Goal: Transaction & Acquisition: Purchase product/service

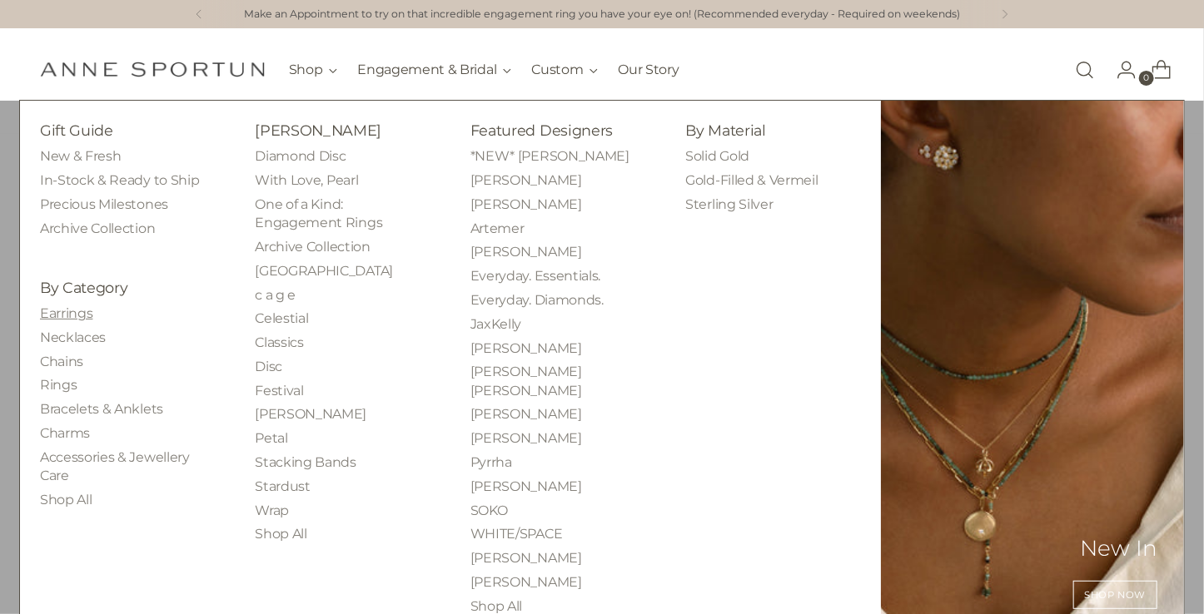
click at [67, 314] on link "Earrings" at bounding box center [66, 313] width 52 height 16
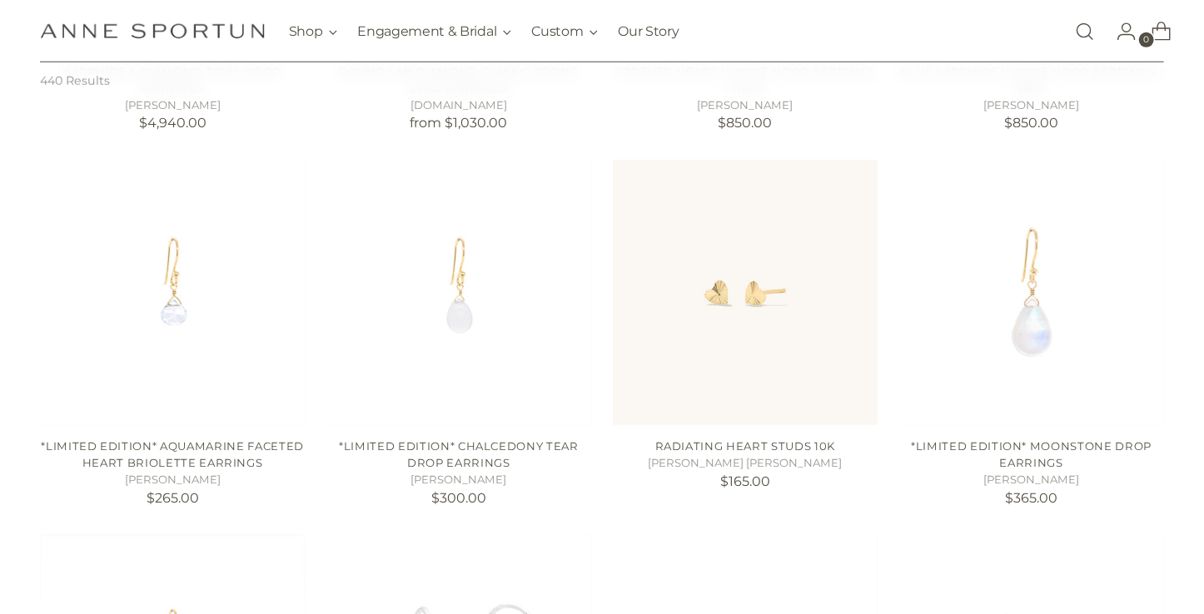
scroll to position [656, 0]
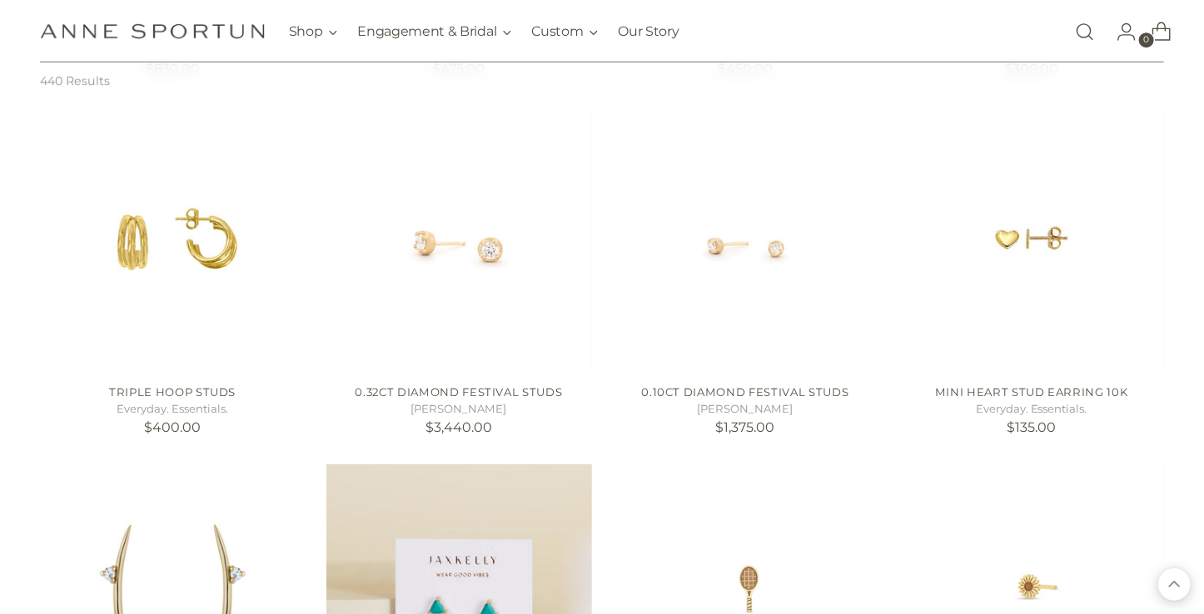
scroll to position [2569, 0]
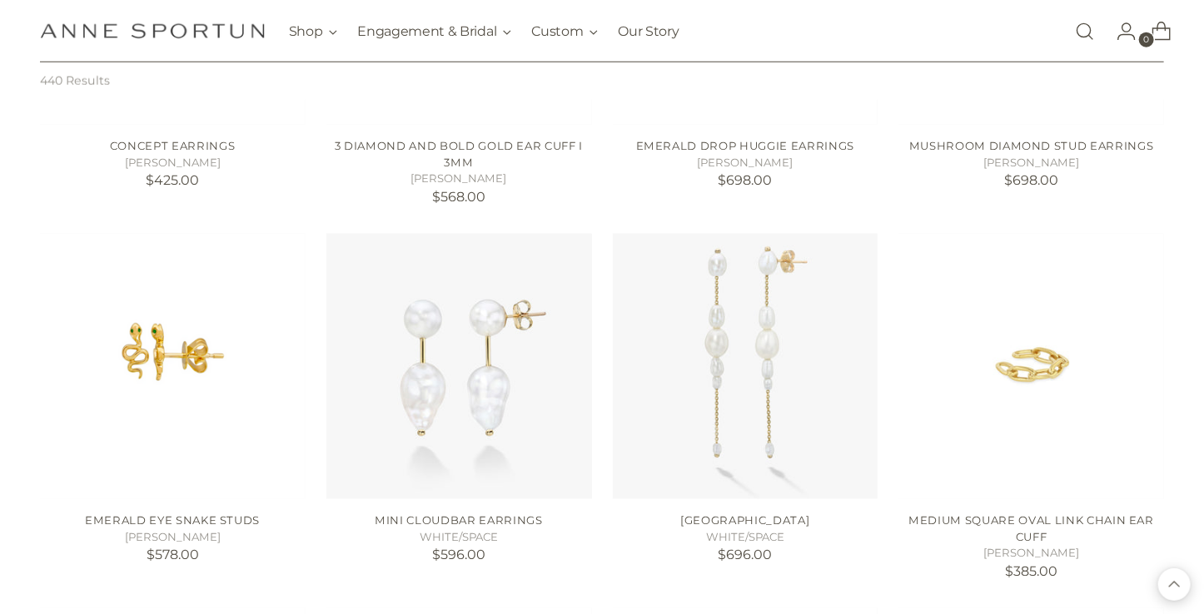
scroll to position [3931, 0]
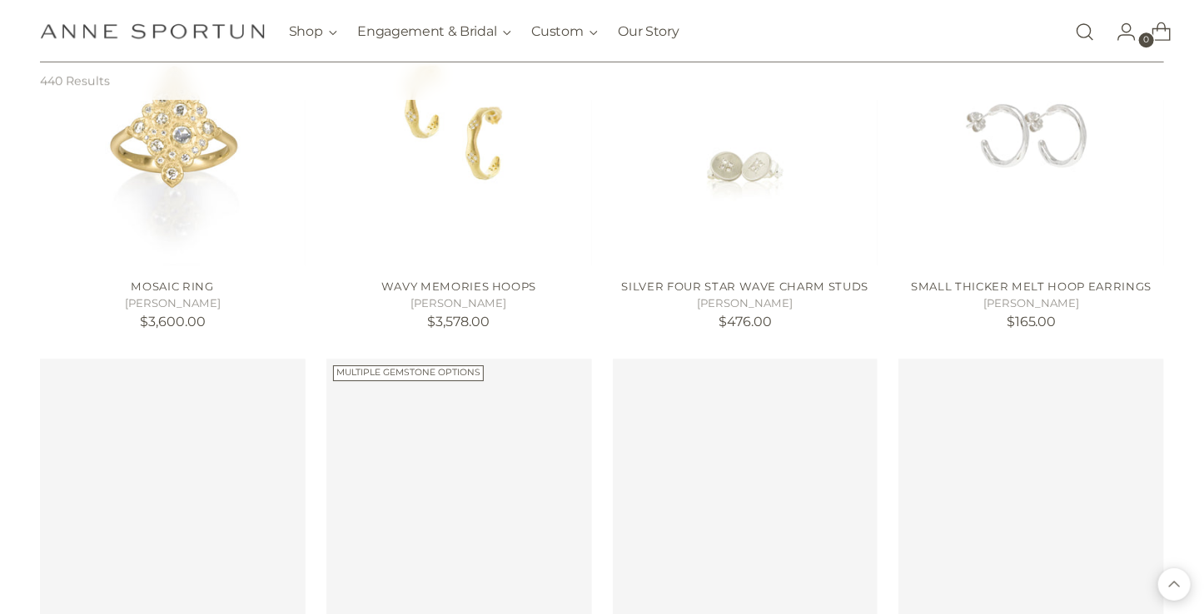
scroll to position [5414, 0]
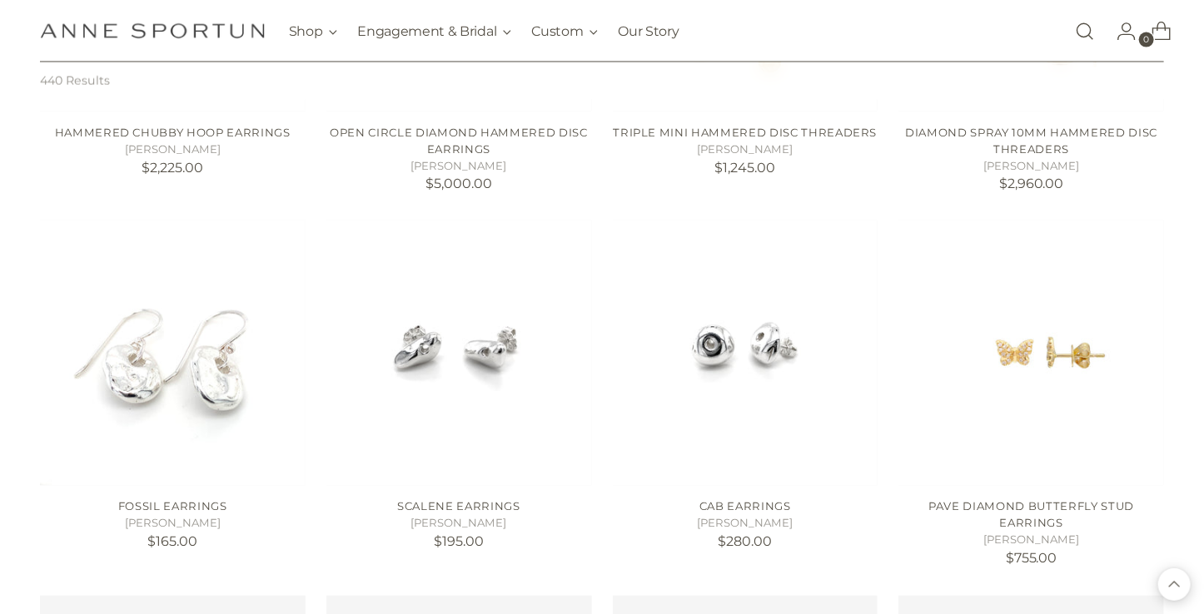
scroll to position [7366, 0]
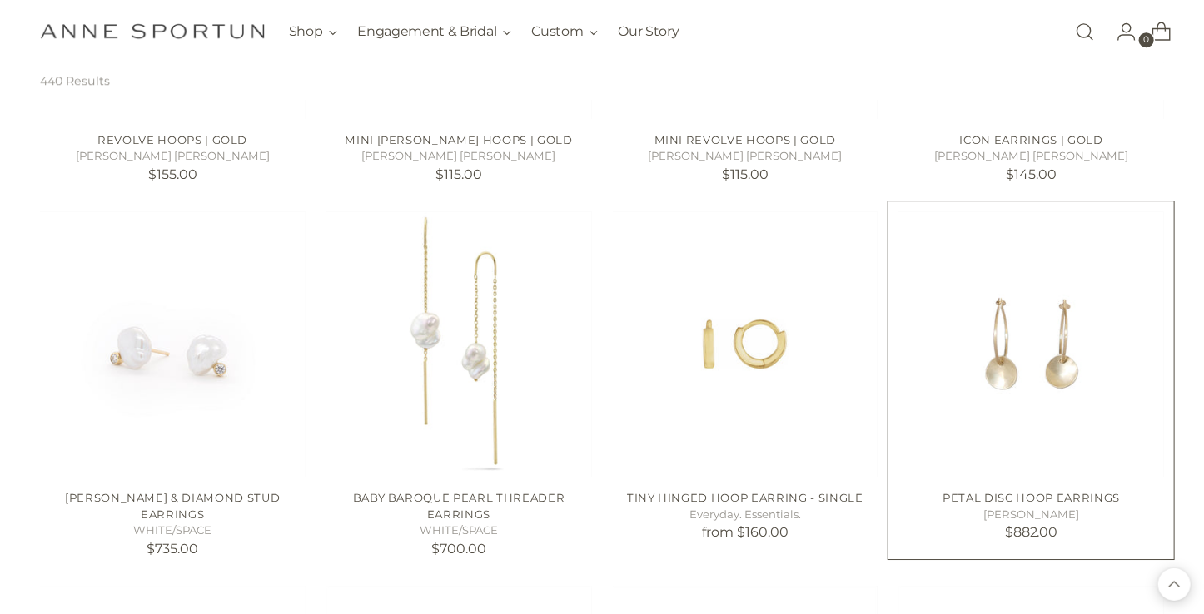
scroll to position [9186, 0]
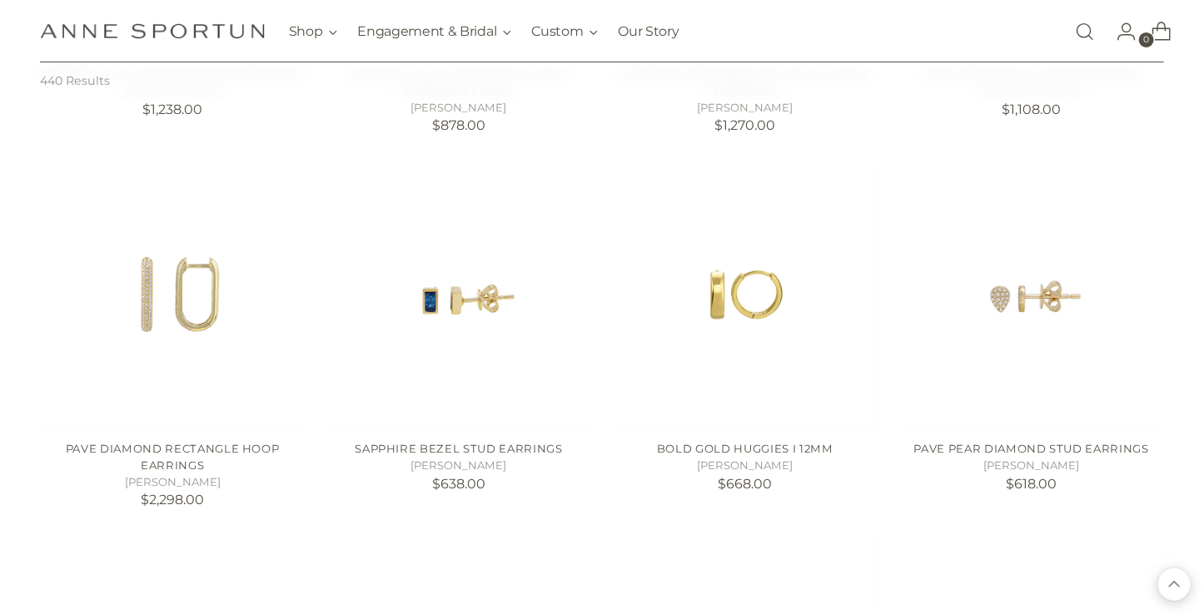
click at [1085, 27] on link "Open search modal" at bounding box center [1084, 31] width 33 height 33
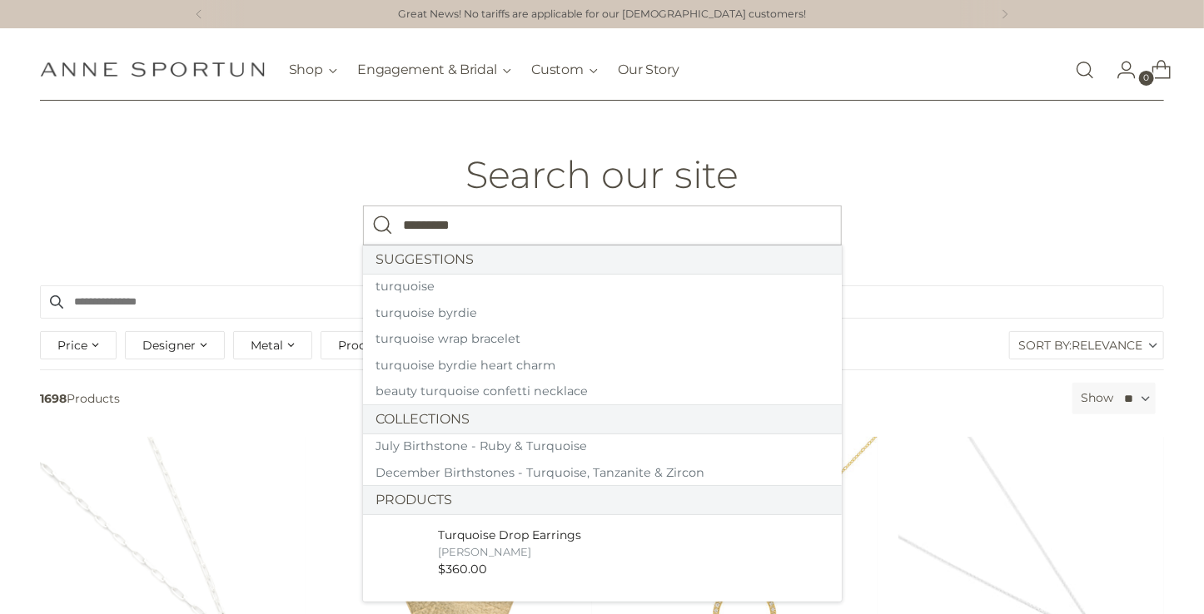
type input "*********"
click at [363, 206] on button "Search" at bounding box center [383, 226] width 40 height 40
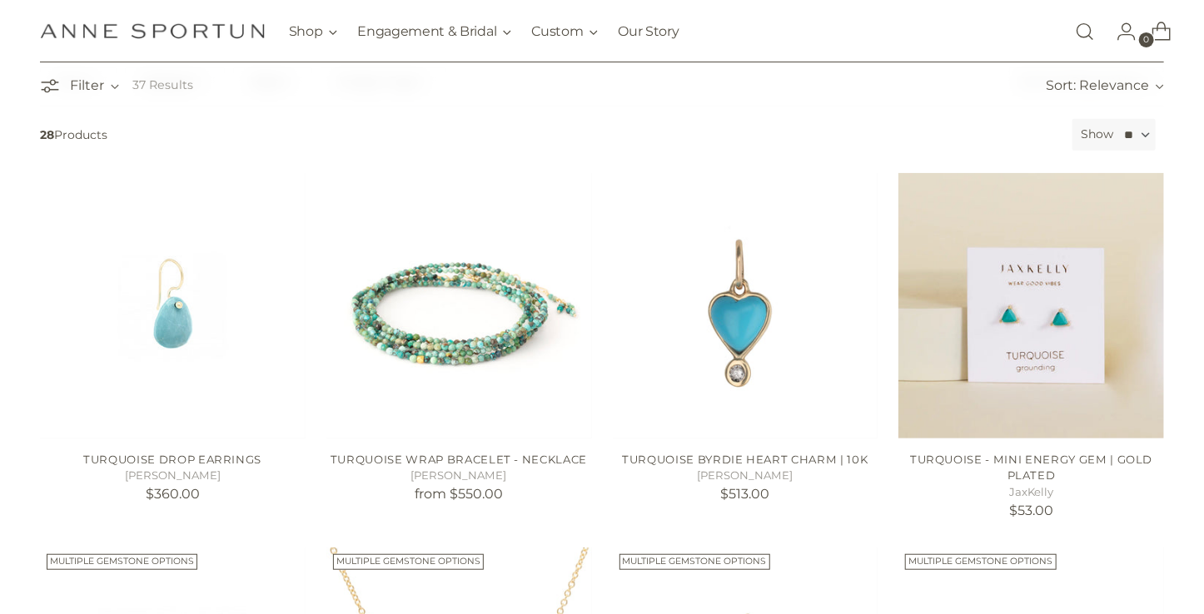
scroll to position [319, 0]
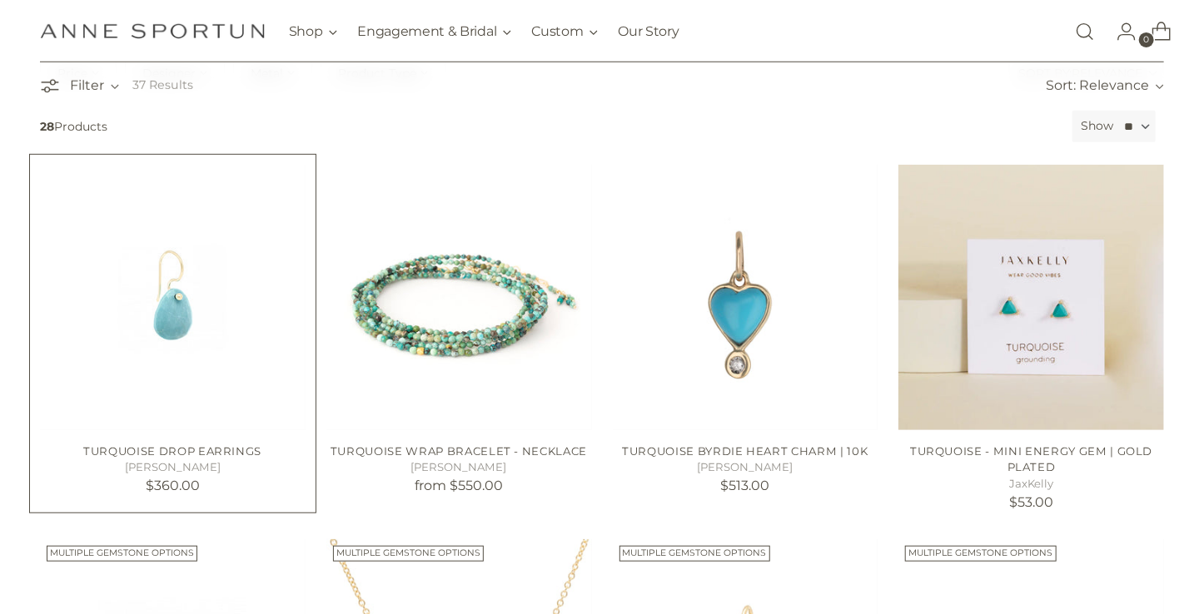
click at [234, 444] on h4 "Turquoise Drop Earrings" at bounding box center [173, 452] width 266 height 17
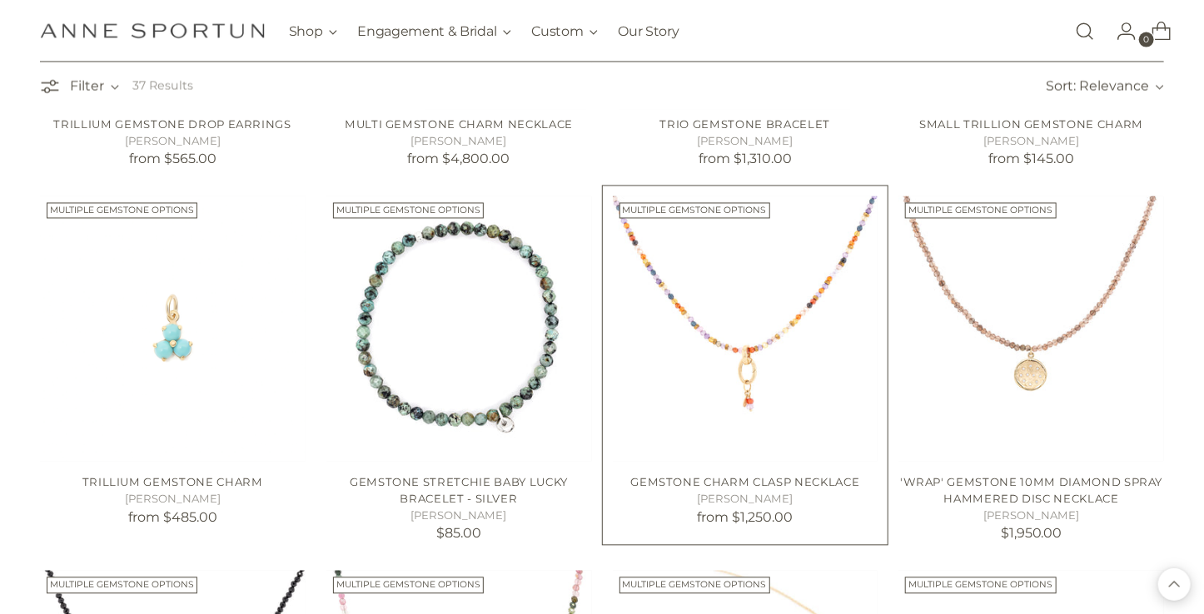
scroll to position [856, 0]
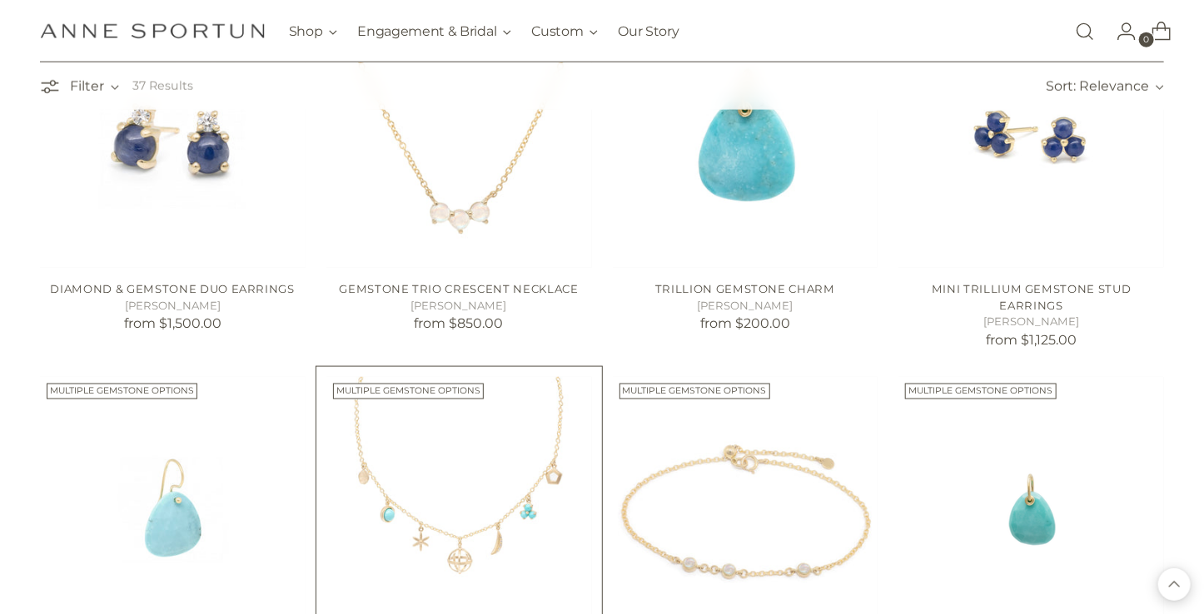
click at [0, 0] on img "Multi Gemstone Charm Necklace" at bounding box center [0, 0] width 0 height 0
